Goal: Check status: Check status

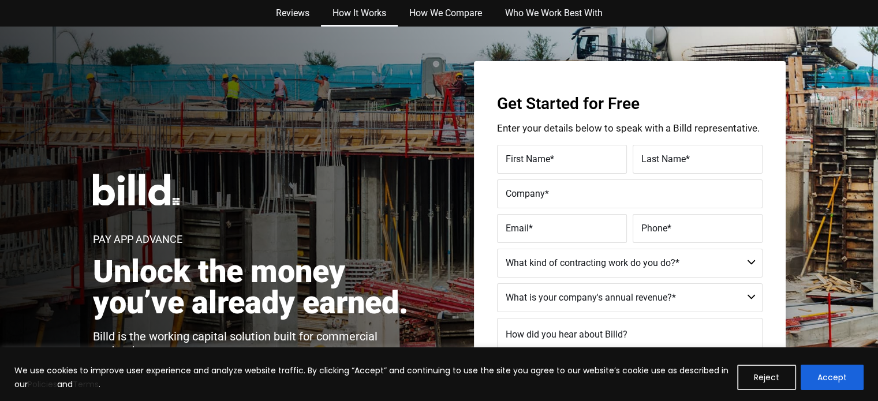
click at [342, 11] on link "How It Works" at bounding box center [359, 13] width 77 height 27
click at [426, 13] on link "How We Compare" at bounding box center [446, 13] width 96 height 27
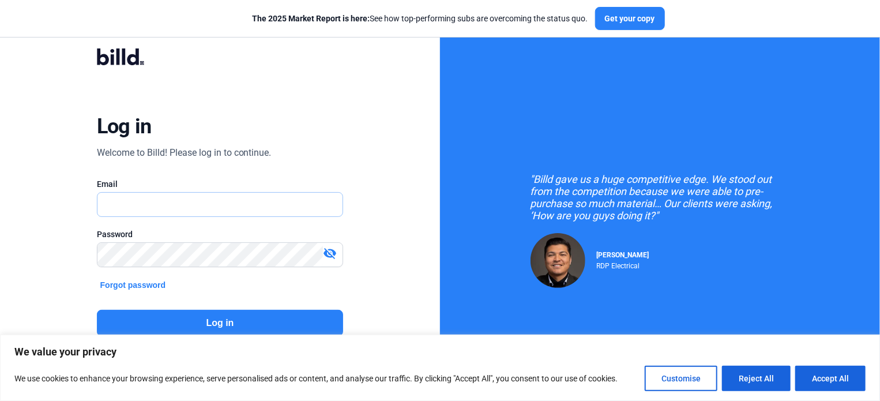
click at [114, 209] on input "text" at bounding box center [221, 205] width 246 height 24
type input "tjeffers@arsolutions.us"
click at [222, 323] on button "Log in" at bounding box center [220, 323] width 247 height 27
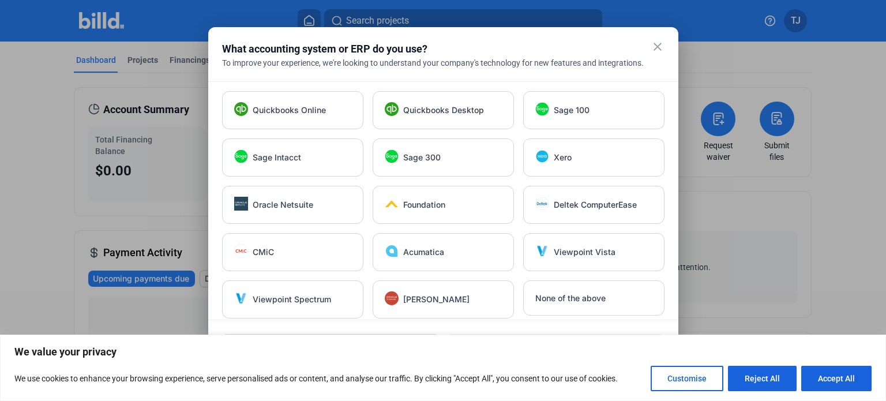
click at [656, 50] on mat-icon "close" at bounding box center [658, 47] width 14 height 14
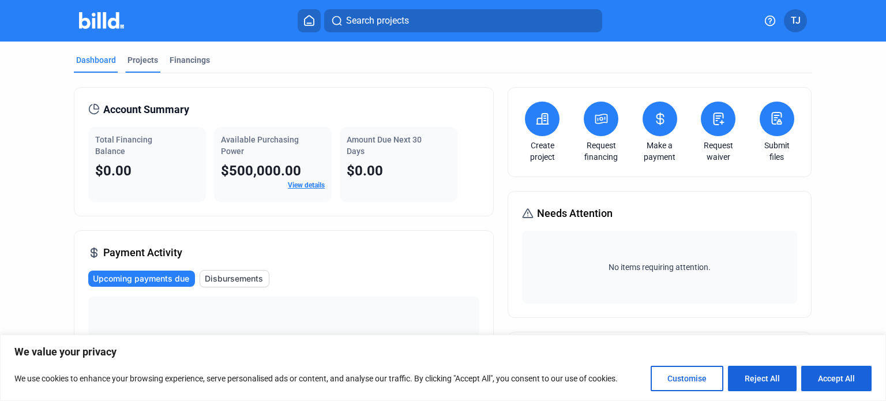
click at [135, 66] on div "Projects" at bounding box center [142, 63] width 35 height 18
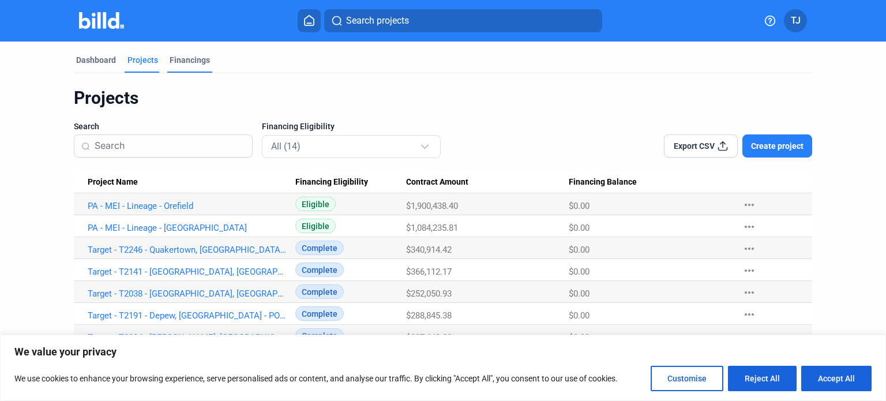
click at [172, 62] on div "Financings" at bounding box center [190, 60] width 40 height 12
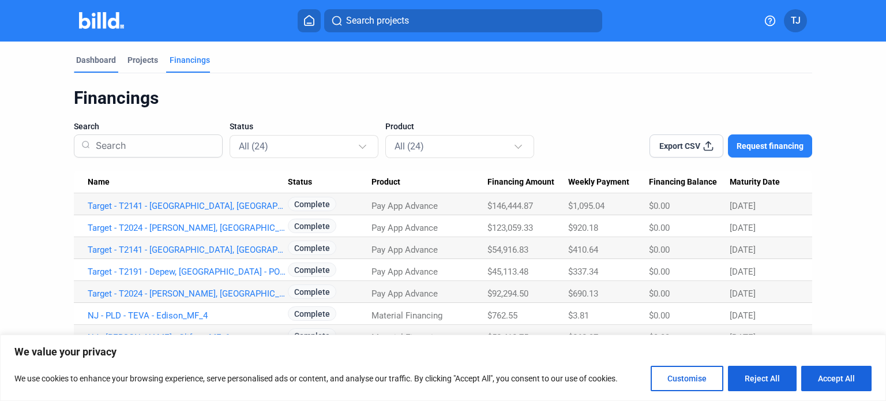
click at [83, 59] on div "Dashboard" at bounding box center [96, 60] width 40 height 12
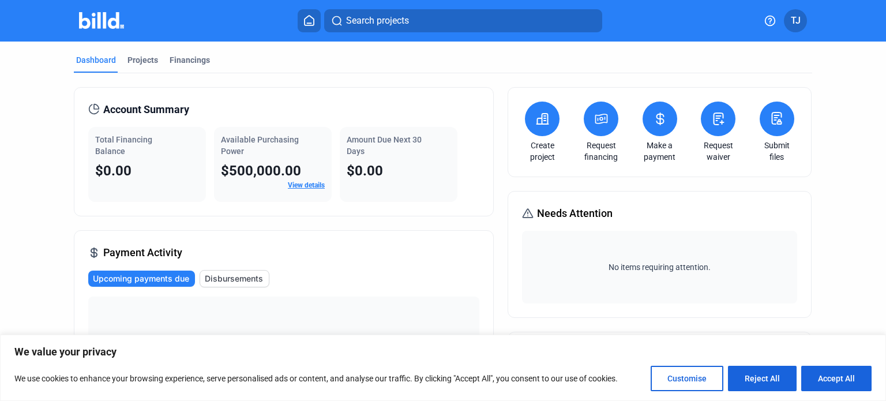
click at [297, 185] on link "View details" at bounding box center [306, 185] width 37 height 8
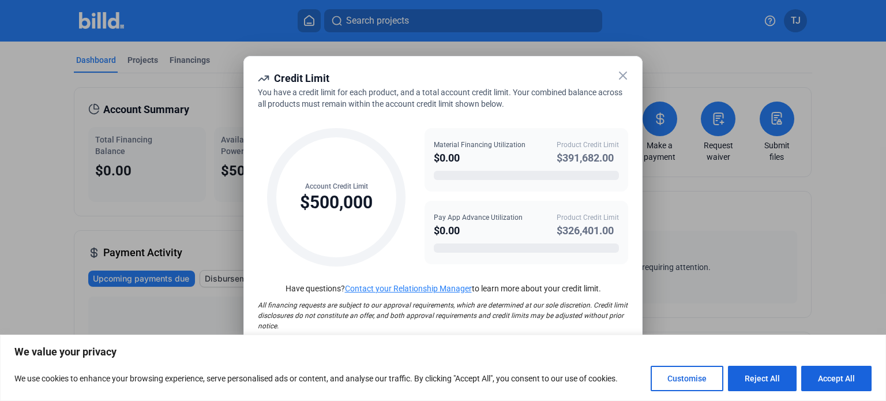
click at [620, 73] on icon at bounding box center [623, 75] width 7 height 7
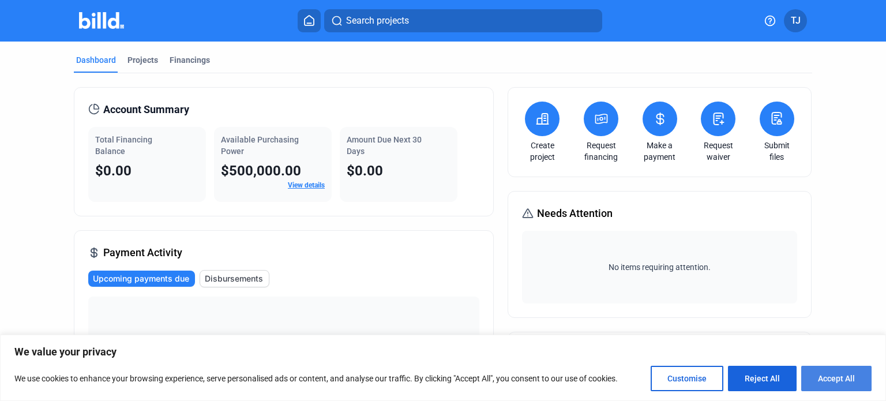
click at [849, 381] on button "Accept All" at bounding box center [836, 378] width 70 height 25
checkbox input "true"
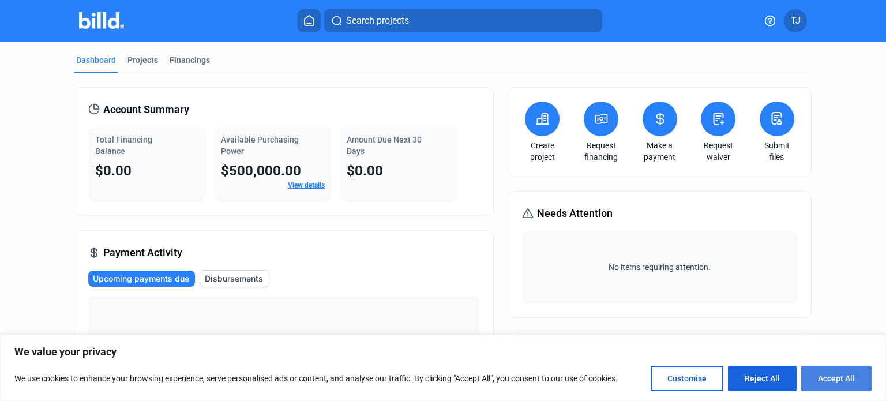
checkbox input "true"
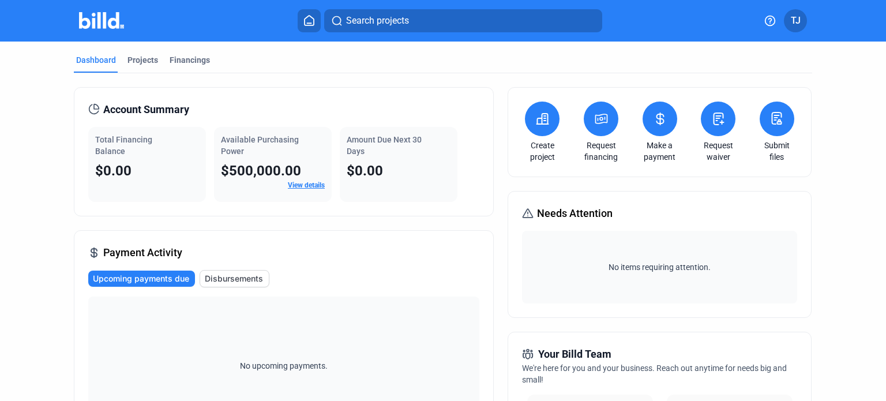
click at [316, 23] on home-icon at bounding box center [309, 20] width 14 height 11
click at [310, 23] on icon at bounding box center [309, 21] width 9 height 10
click at [772, 20] on icon at bounding box center [771, 21] width 10 height 10
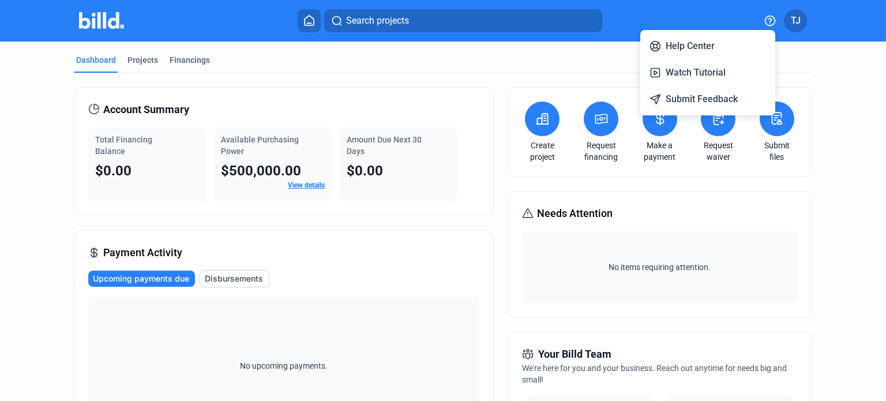
click at [860, 65] on div at bounding box center [443, 200] width 886 height 401
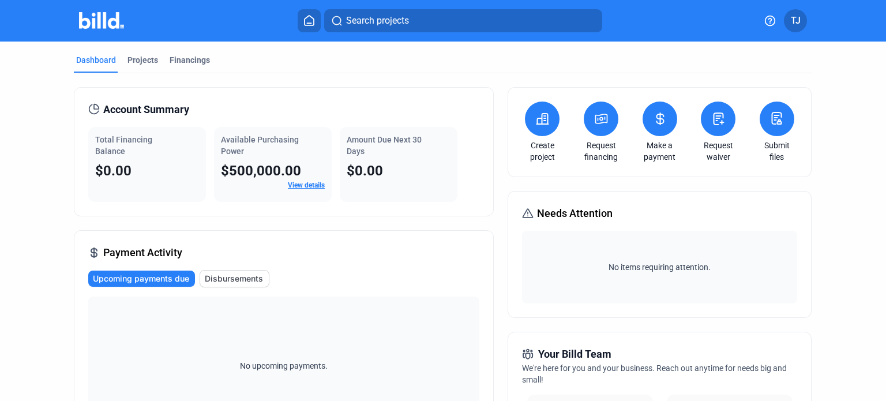
click at [309, 22] on icon at bounding box center [309, 20] width 12 height 11
click at [309, 23] on icon at bounding box center [309, 20] width 12 height 11
click at [170, 59] on div "Financings" at bounding box center [190, 60] width 40 height 12
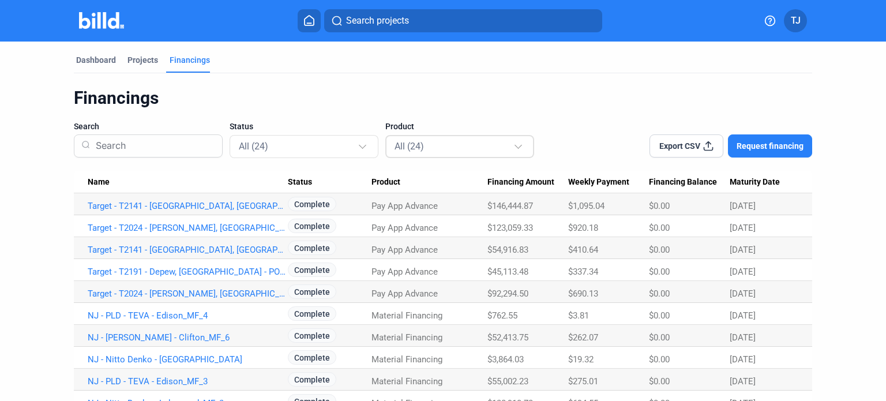
scroll to position [58, 0]
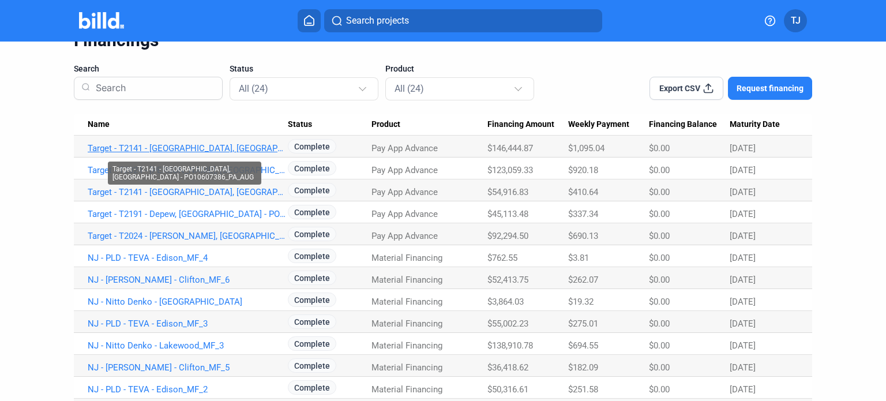
click at [180, 148] on link "Target - T2141 - Vauxhall, NJ - PO10607386_PA_AUG" at bounding box center [188, 148] width 200 height 10
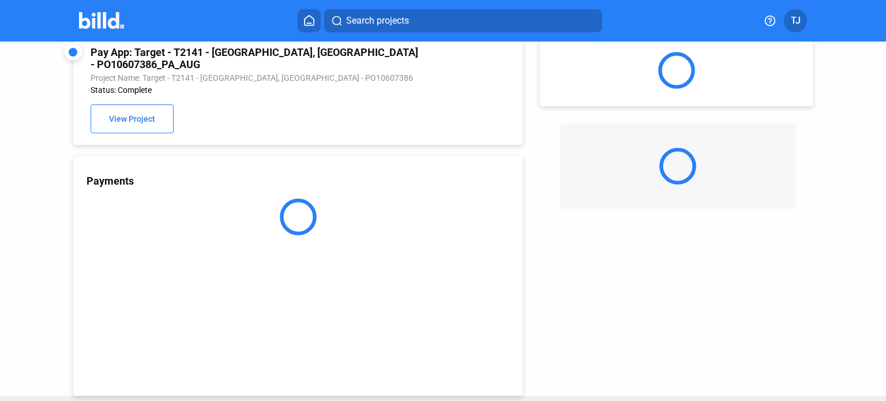
scroll to position [31, 0]
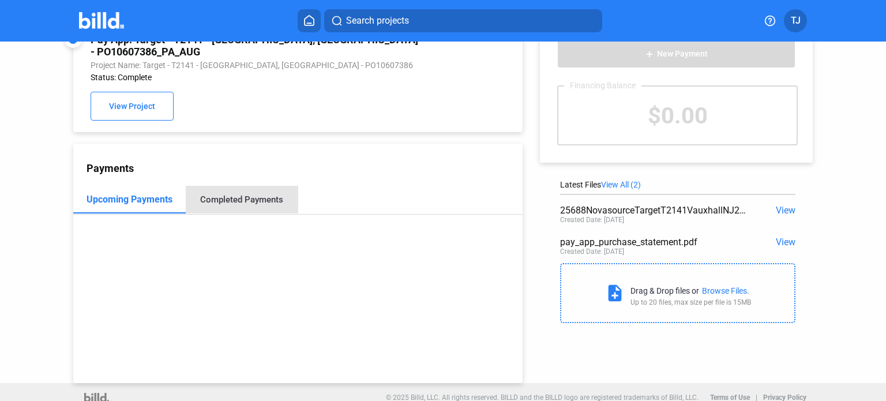
click at [252, 194] on div "Completed Payments" at bounding box center [241, 199] width 83 height 10
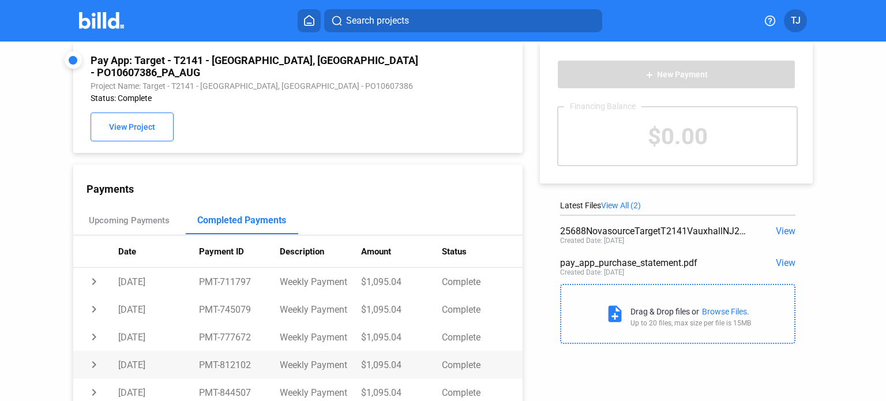
scroll to position [0, 0]
